Goal: Information Seeking & Learning: Learn about a topic

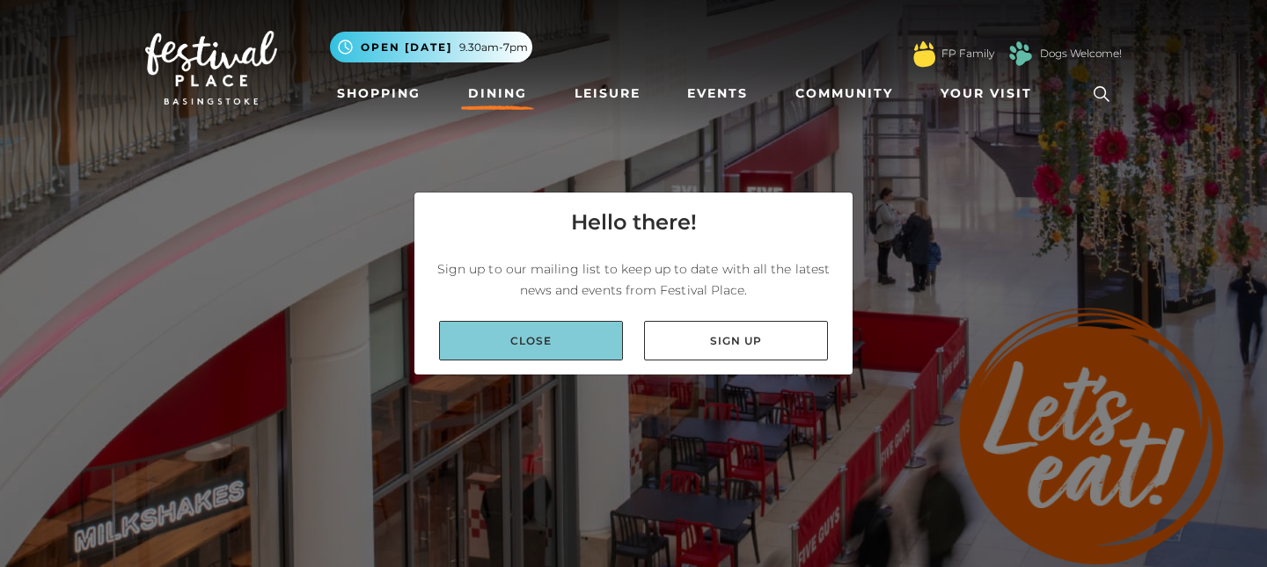
click at [557, 335] on link "Close" at bounding box center [531, 341] width 184 height 40
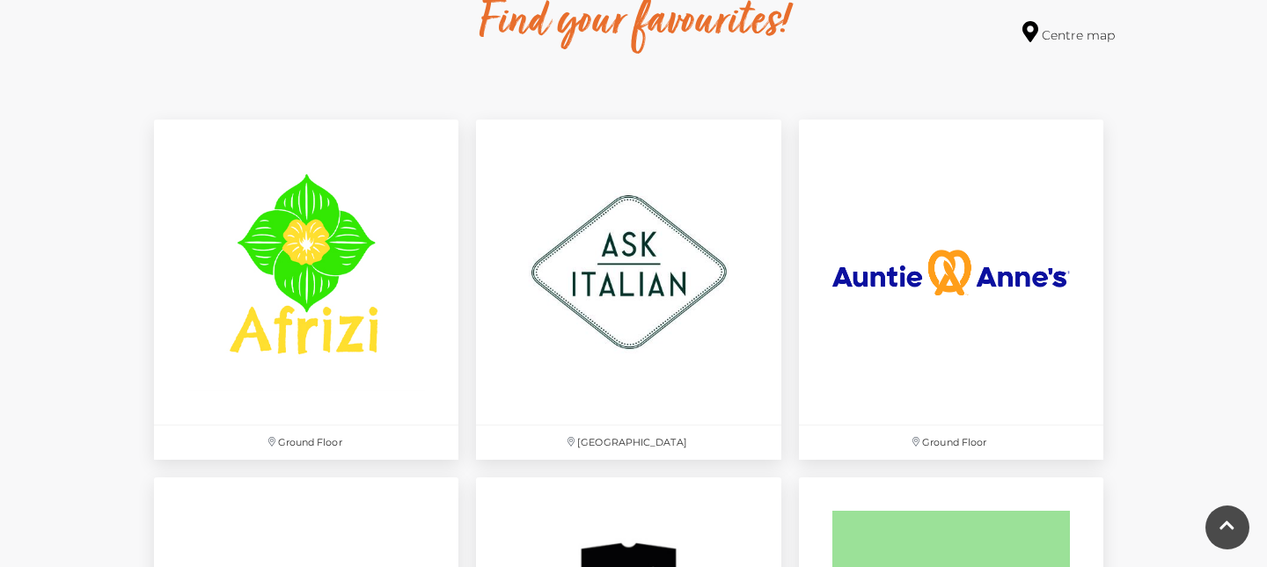
scroll to position [1009, 0]
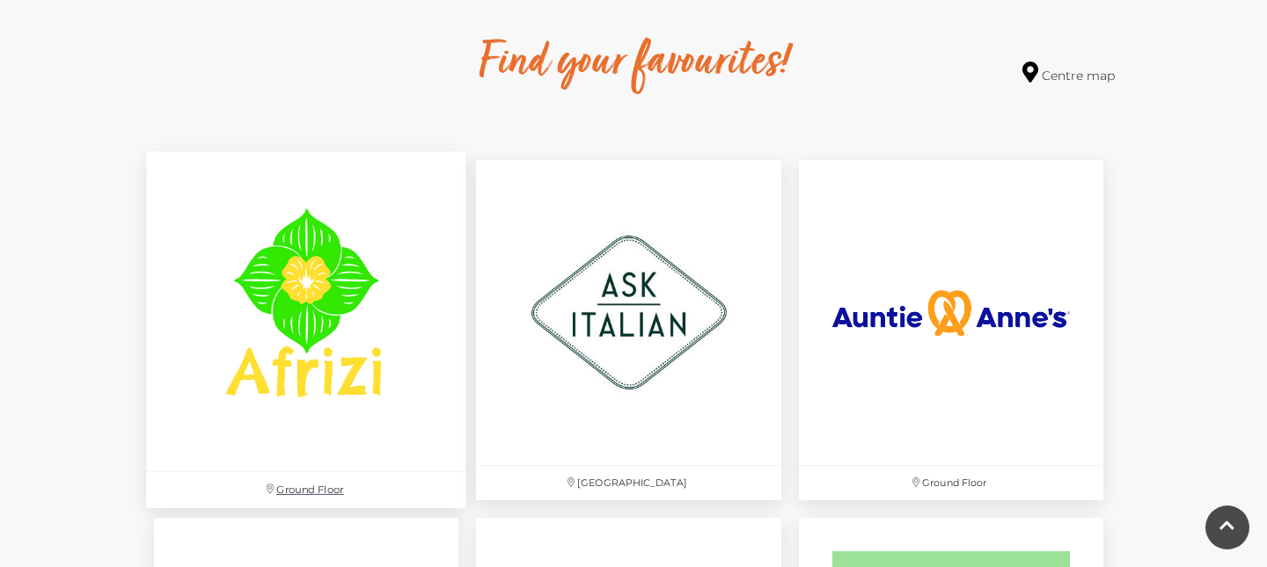
click at [286, 296] on img at bounding box center [306, 312] width 320 height 320
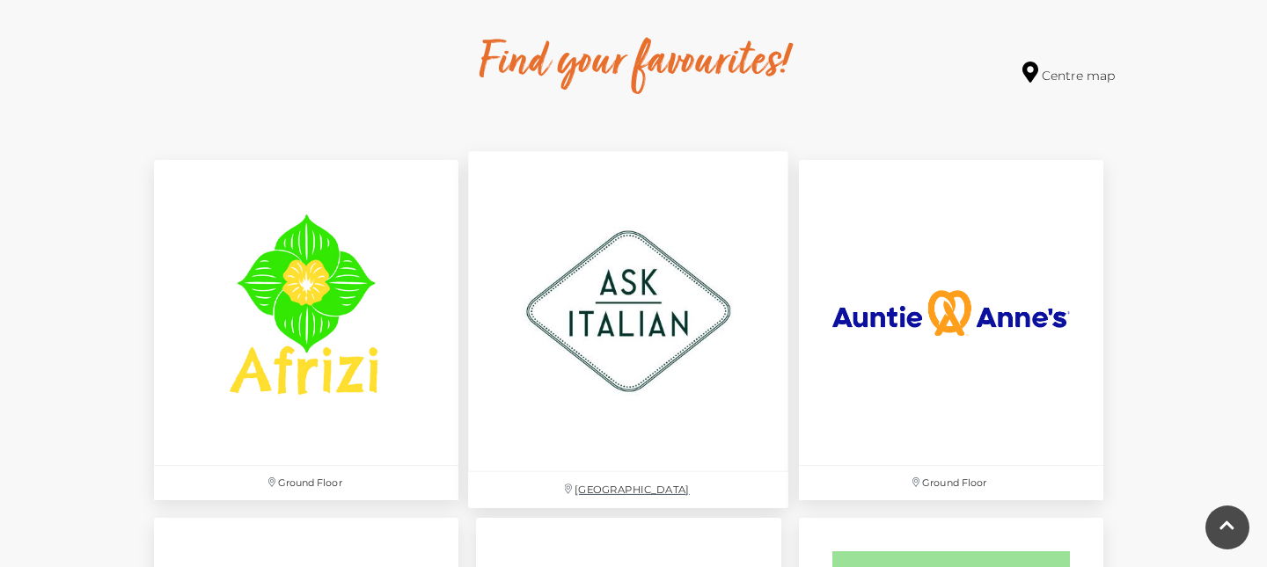
click at [645, 292] on img at bounding box center [629, 312] width 320 height 320
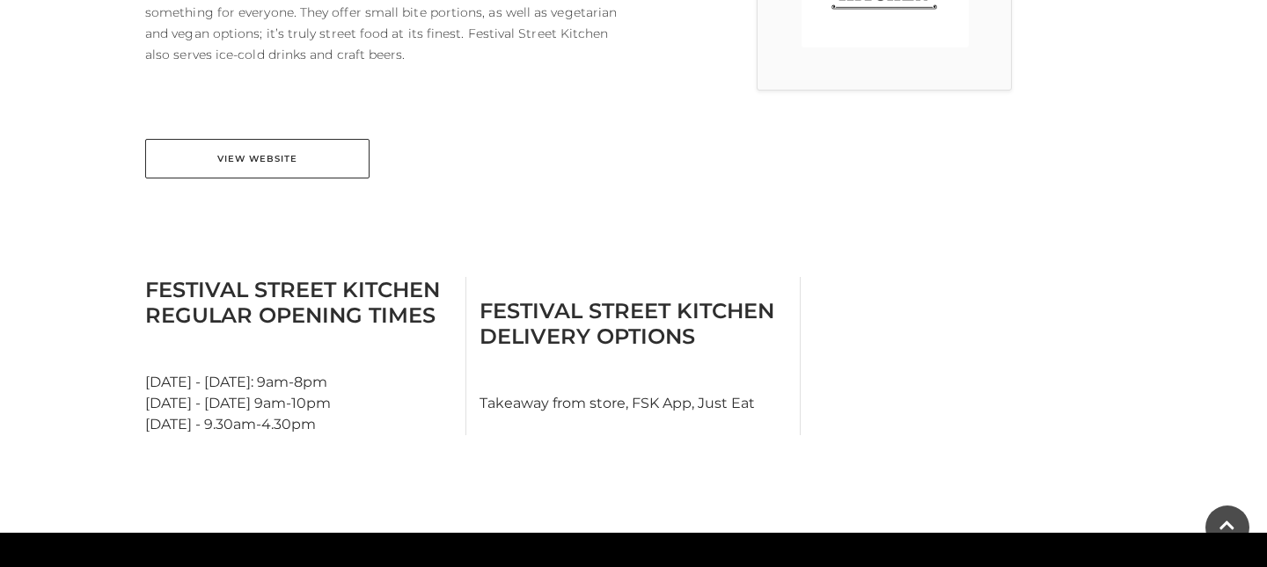
scroll to position [679, 0]
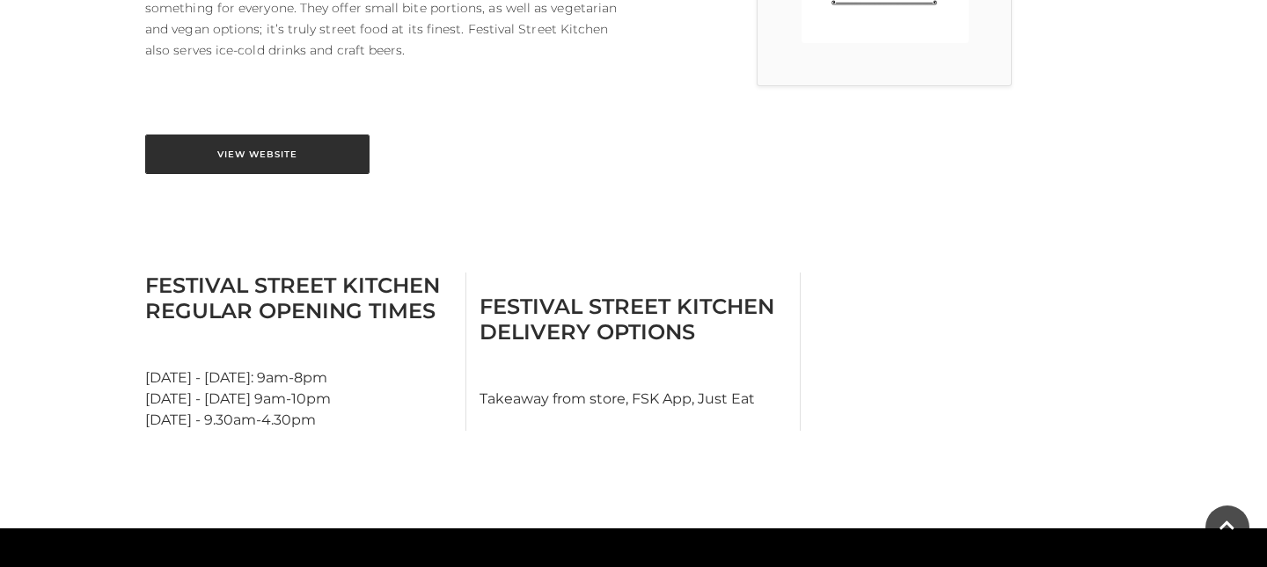
click at [331, 151] on link "View Website" at bounding box center [257, 155] width 224 height 40
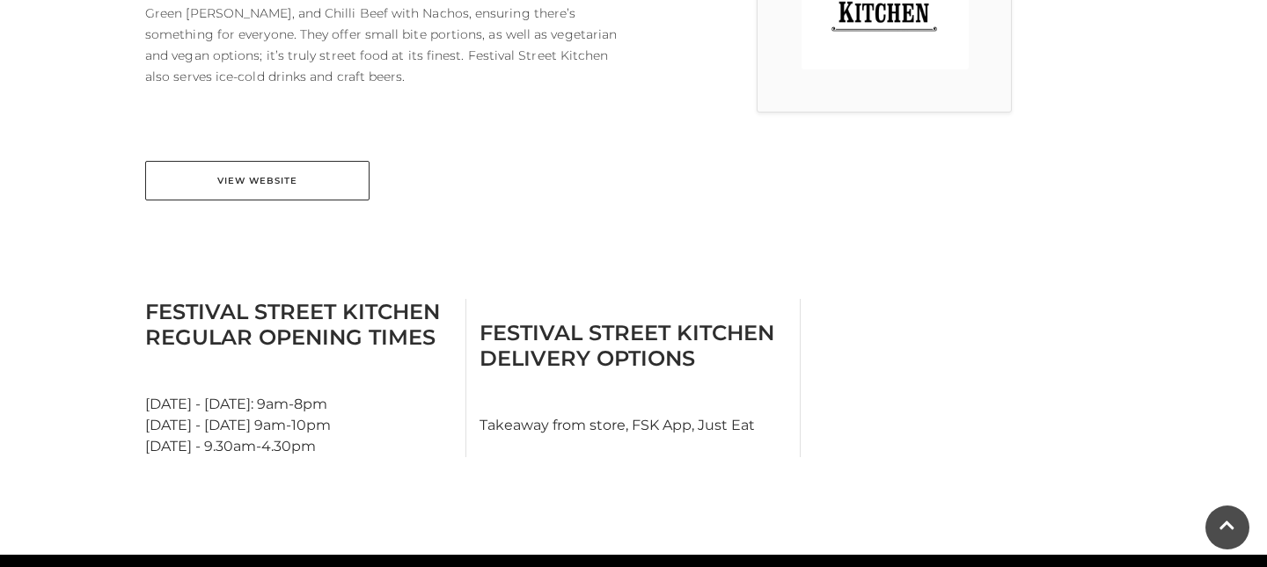
scroll to position [652, 0]
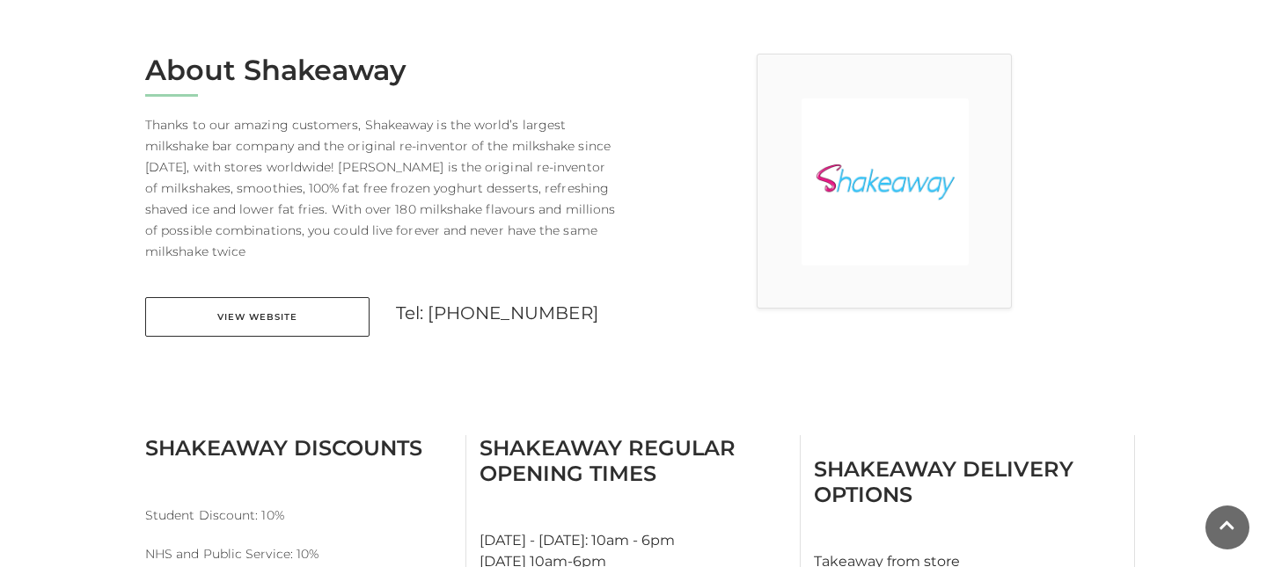
scroll to position [457, 0]
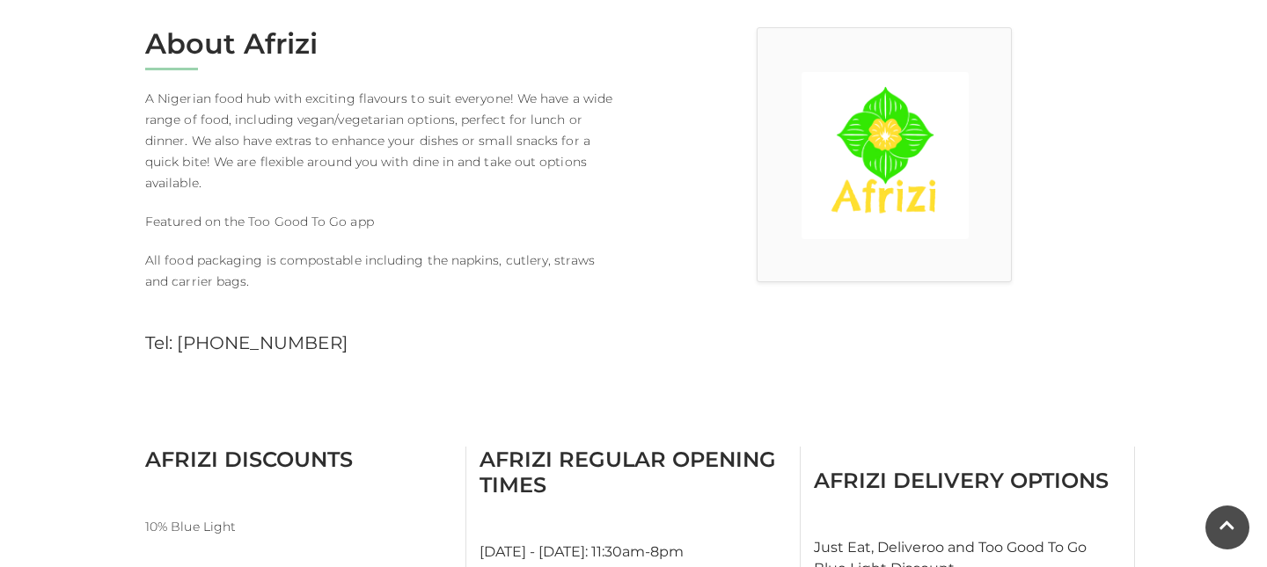
scroll to position [486, 0]
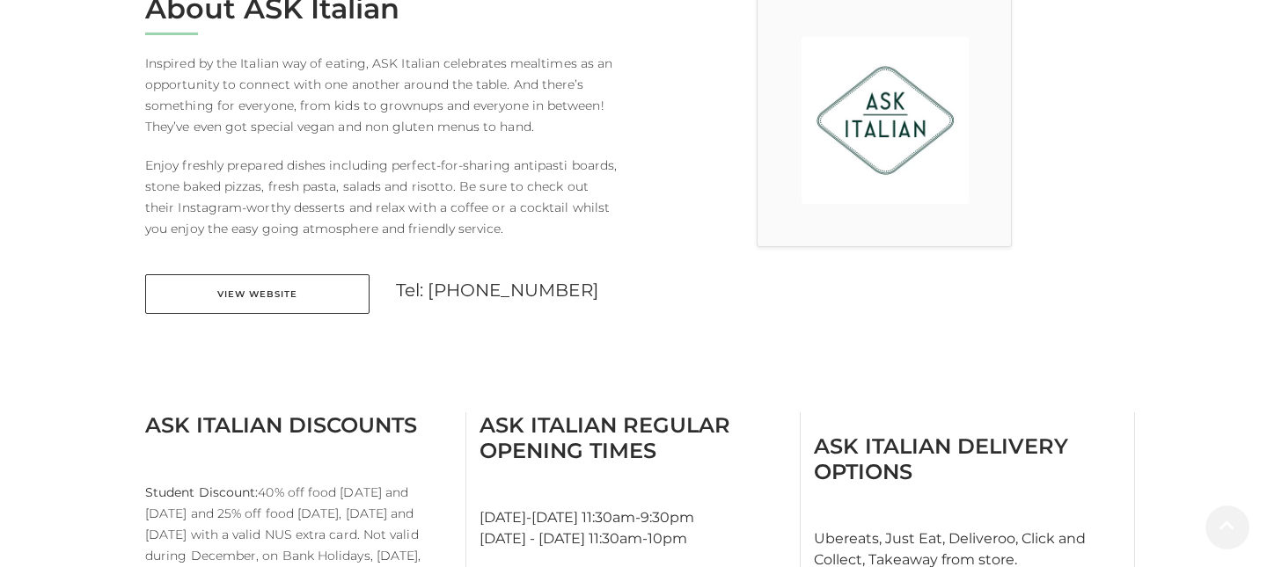
scroll to position [523, 0]
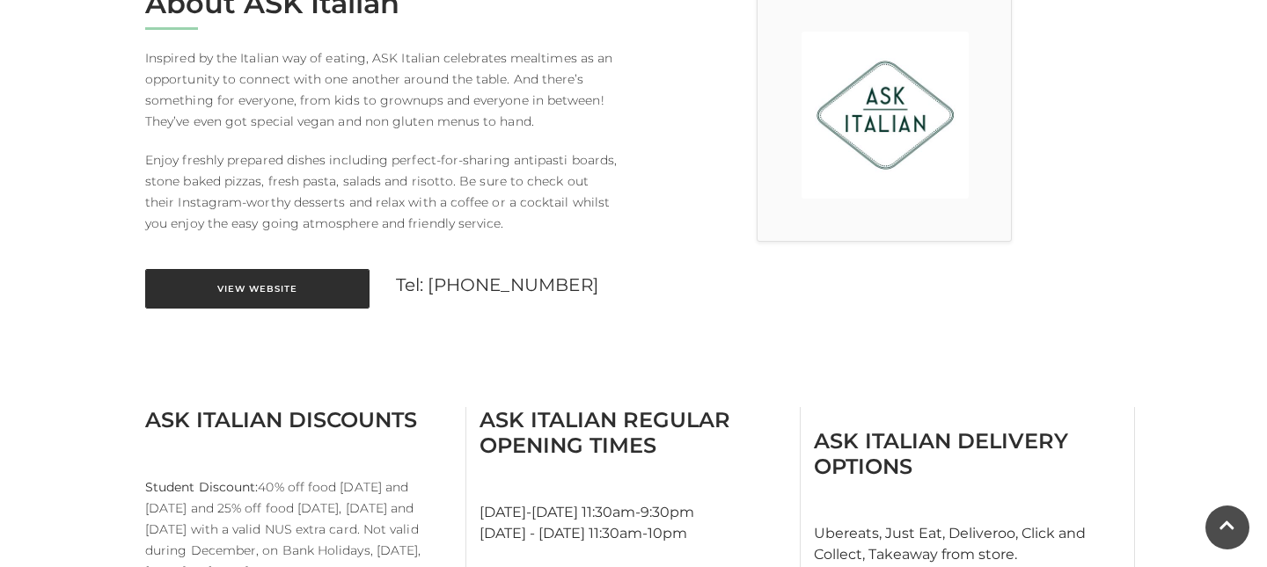
click at [294, 307] on link "View Website" at bounding box center [257, 289] width 224 height 40
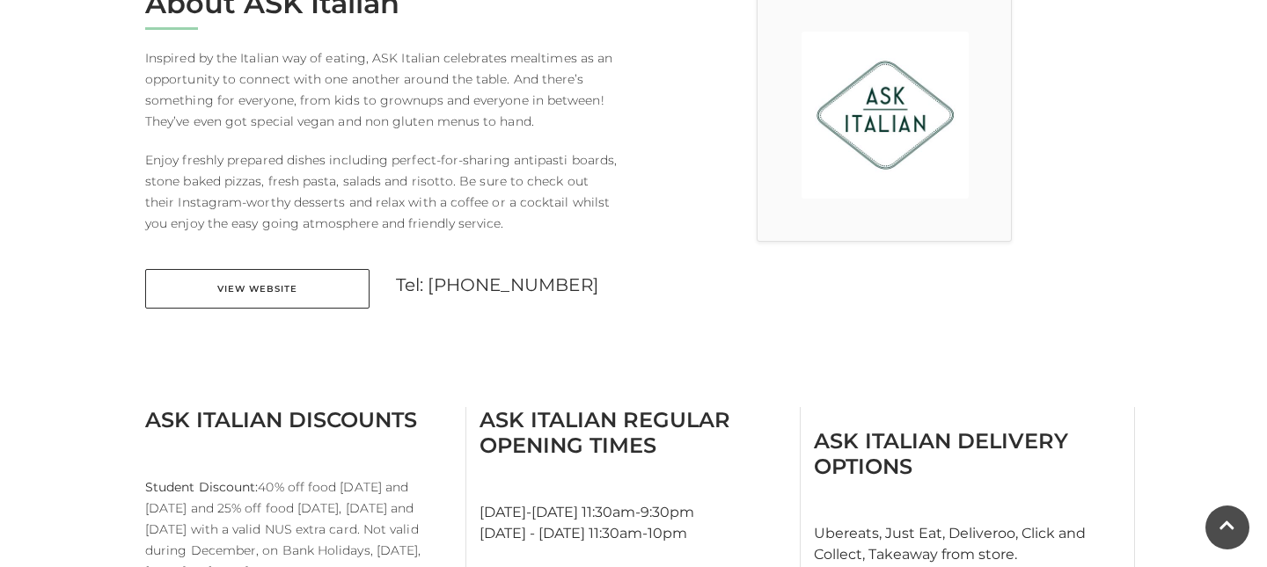
click at [78, 365] on main "ASK Italian Home / Shopping / ASK Italian About ASK Italian Inspired by the Ita…" at bounding box center [633, 415] width 1267 height 1876
